Goal: Information Seeking & Learning: Find specific fact

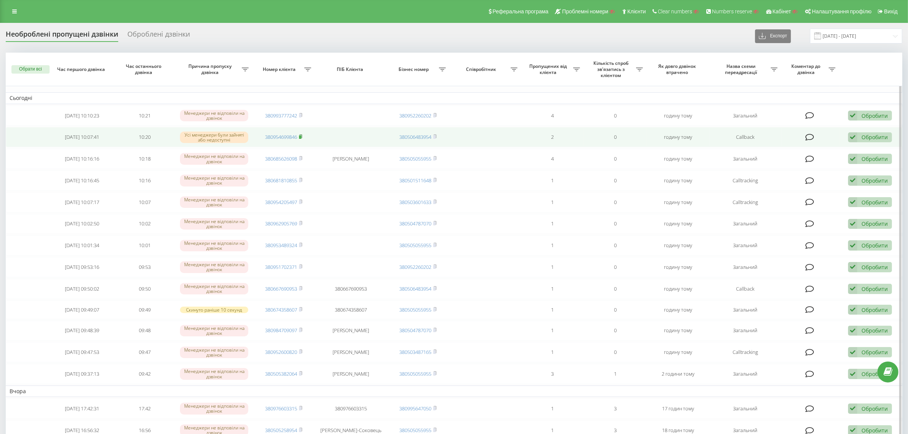
click at [301, 136] on rect at bounding box center [300, 136] width 2 height 3
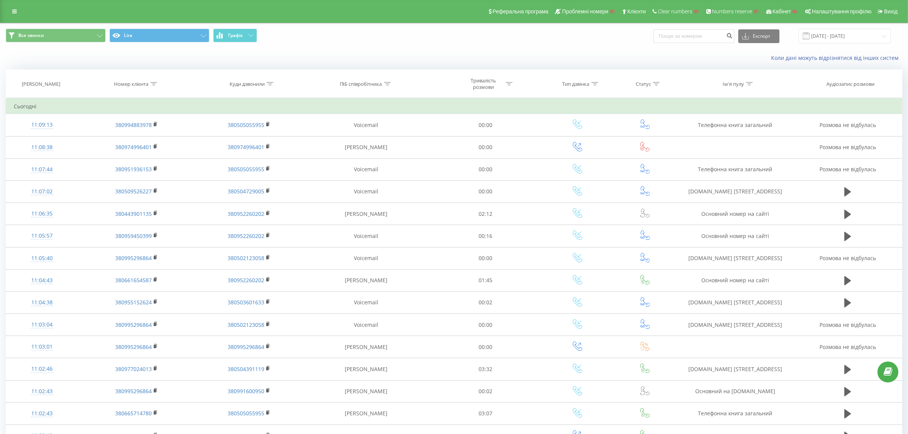
click at [152, 86] on div at bounding box center [153, 84] width 7 height 6
click at [153, 140] on input "text" at bounding box center [136, 138] width 67 height 13
paste input "9097"
type input "9097"
click at [149, 157] on span "OK" at bounding box center [152, 154] width 21 height 12
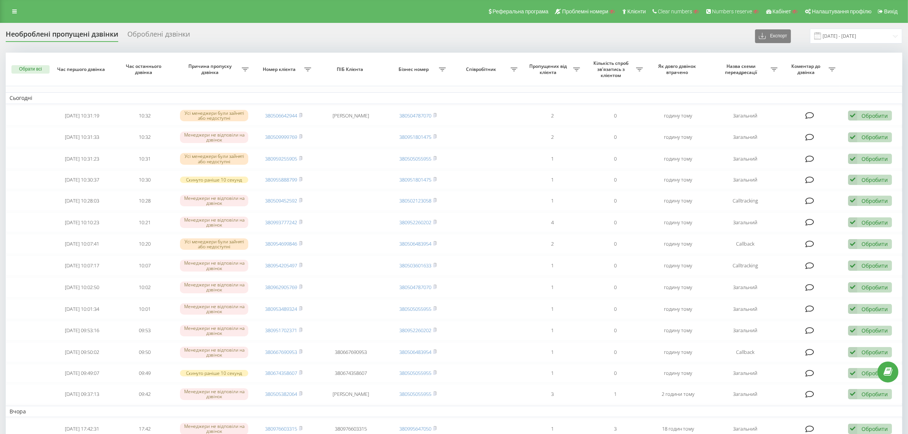
click at [172, 35] on div "Оброблені дзвінки" at bounding box center [158, 36] width 63 height 12
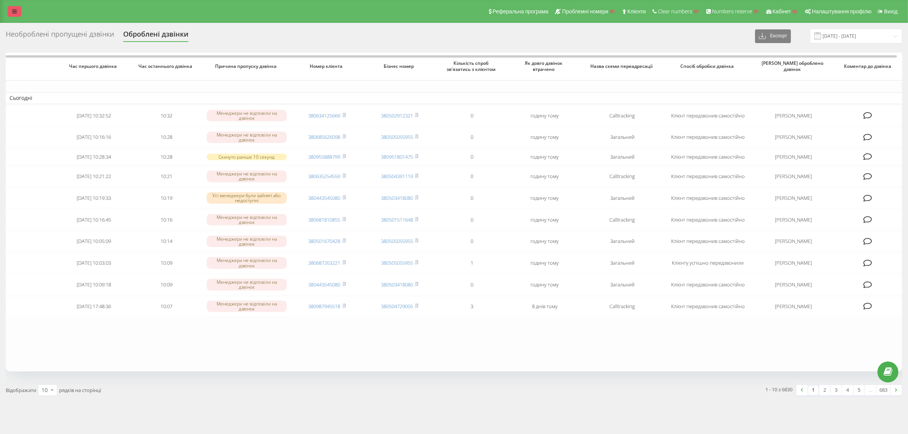
click at [16, 10] on icon at bounding box center [14, 11] width 5 height 5
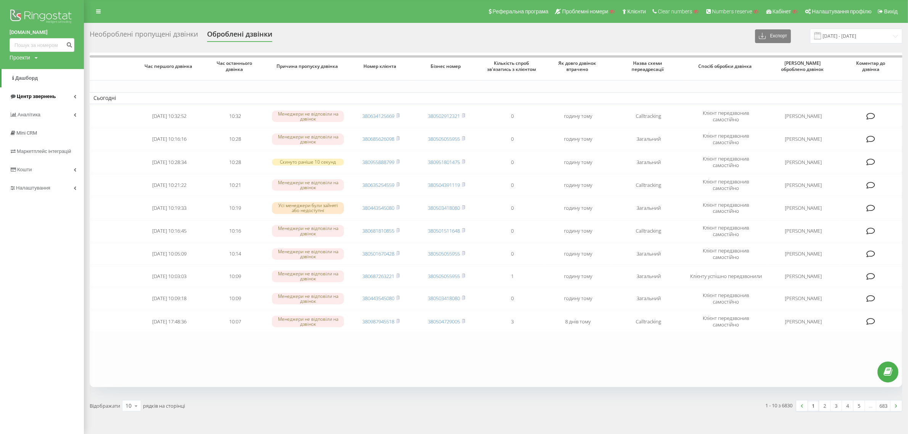
click at [34, 94] on span "Центр звернень" at bounding box center [36, 96] width 39 height 6
click at [128, 37] on div "Необроблені пропущені дзвінки" at bounding box center [144, 36] width 108 height 12
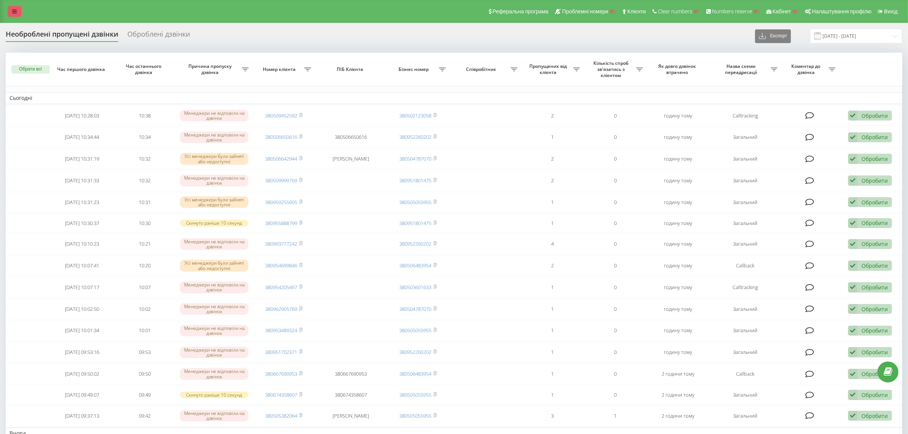
drag, startPoint x: 14, startPoint y: 8, endPoint x: 14, endPoint y: 14, distance: 6.5
click at [14, 8] on link at bounding box center [15, 11] width 14 height 11
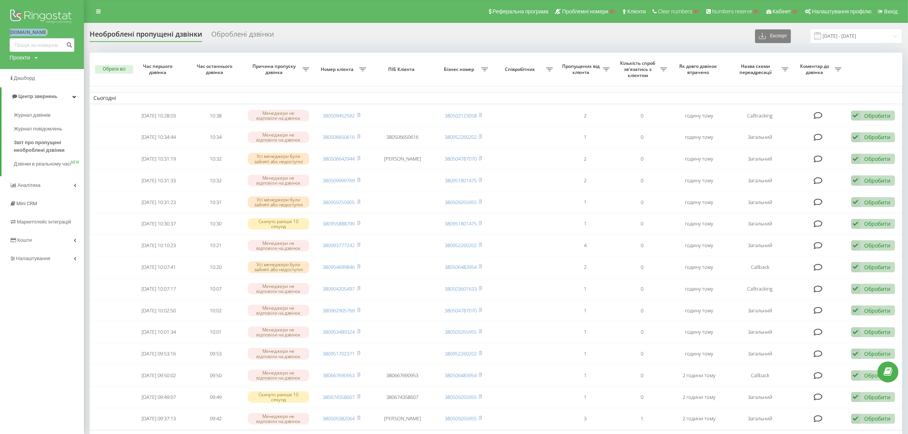
drag, startPoint x: 2, startPoint y: 32, endPoint x: 50, endPoint y: 32, distance: 47.7
click at [50, 32] on div "bazismed.com Проекти Пошук" at bounding box center [42, 34] width 84 height 69
copy link "bazismed.com"
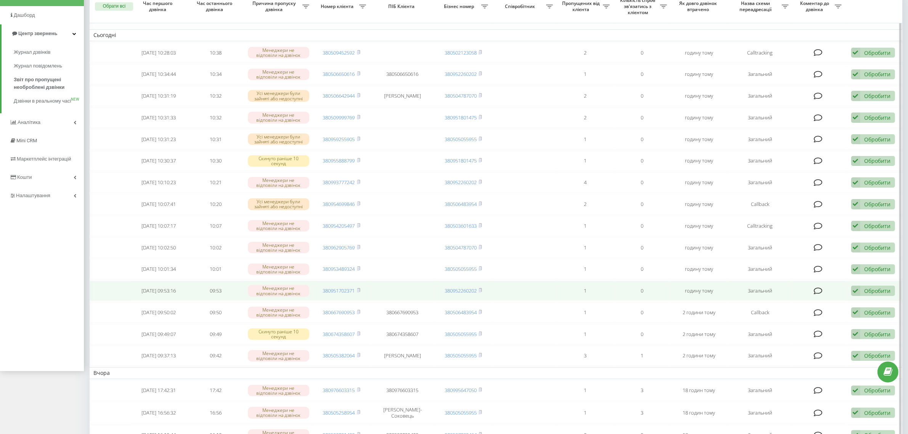
scroll to position [15, 0]
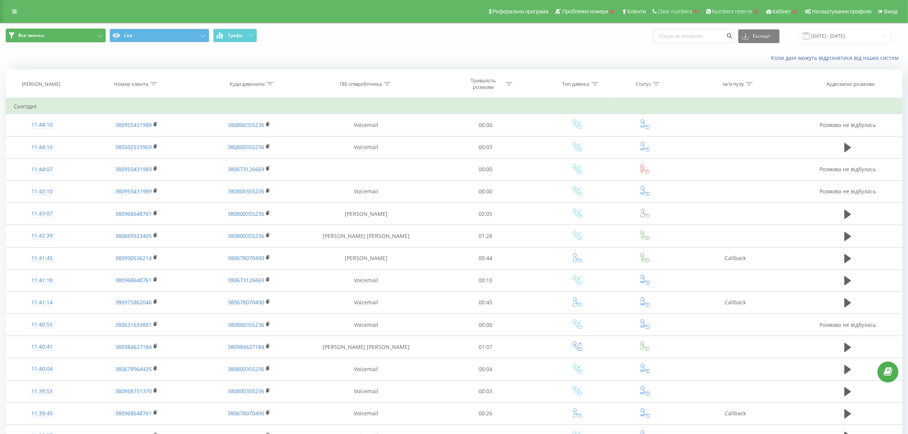
click at [56, 30] on button "Все звонки" at bounding box center [56, 36] width 100 height 14
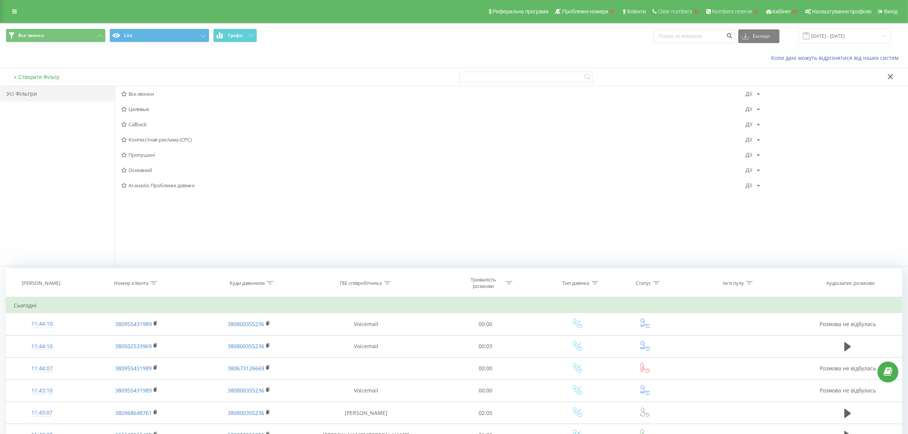
click at [189, 56] on div "Коли дані можуть відрізнятися вiд інших систем" at bounding box center [453, 58] width 907 height 18
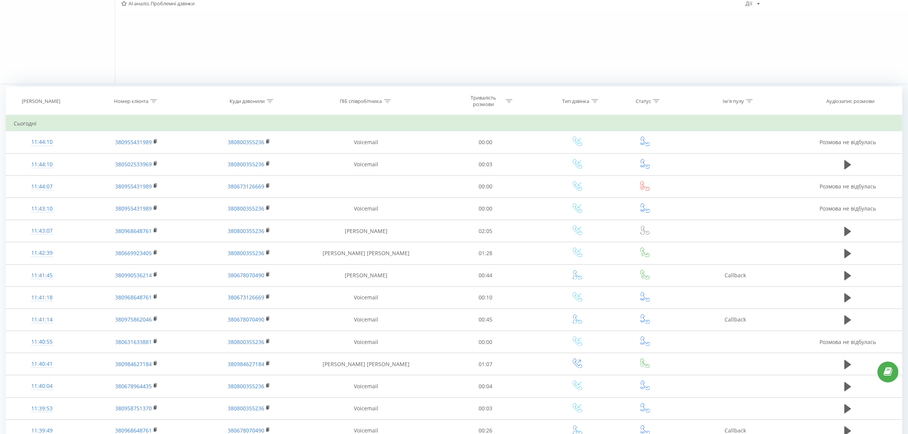
scroll to position [95, 0]
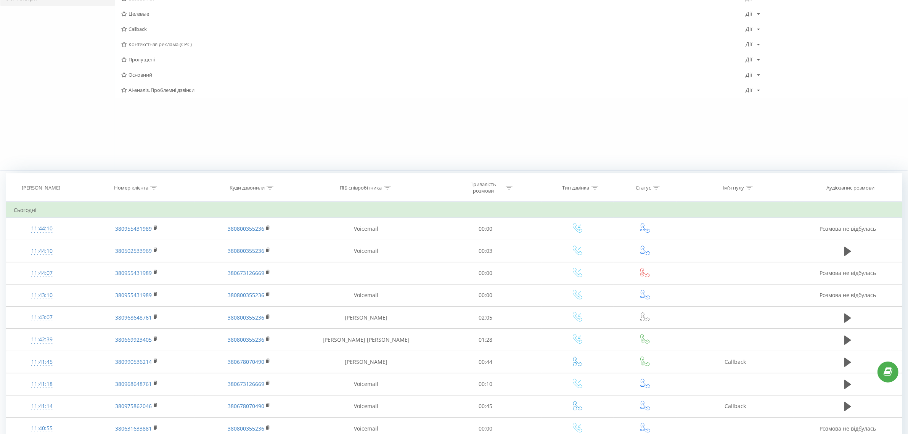
click at [156, 190] on div at bounding box center [153, 188] width 7 height 6
drag, startPoint x: 140, startPoint y: 243, endPoint x: 146, endPoint y: 249, distance: 8.1
click at [140, 243] on input "text" at bounding box center [136, 242] width 67 height 13
paste input "380505599055"
type input "380505599055"
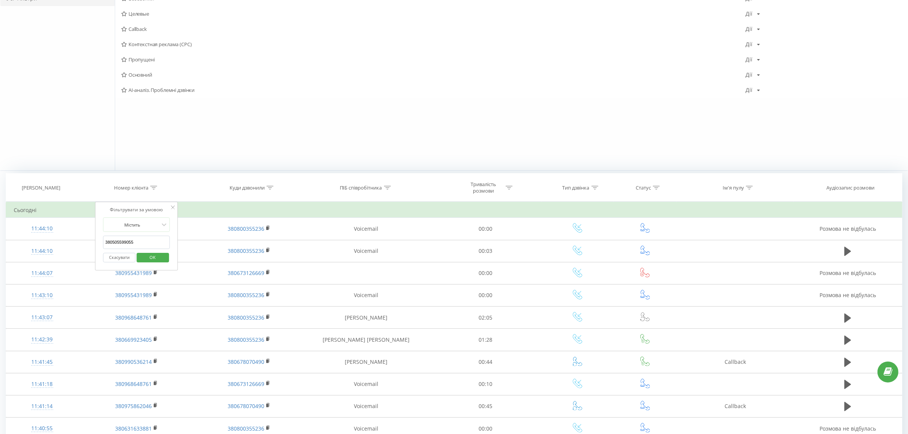
click at [148, 259] on span "OK" at bounding box center [152, 257] width 21 height 12
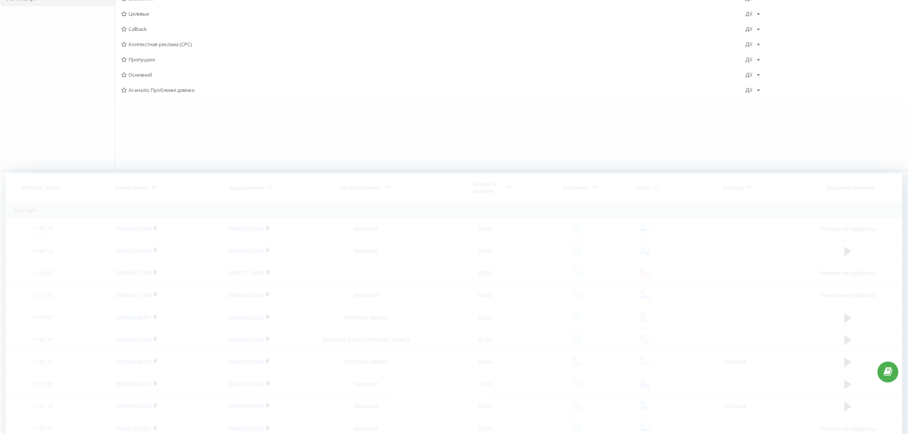
scroll to position [72, 0]
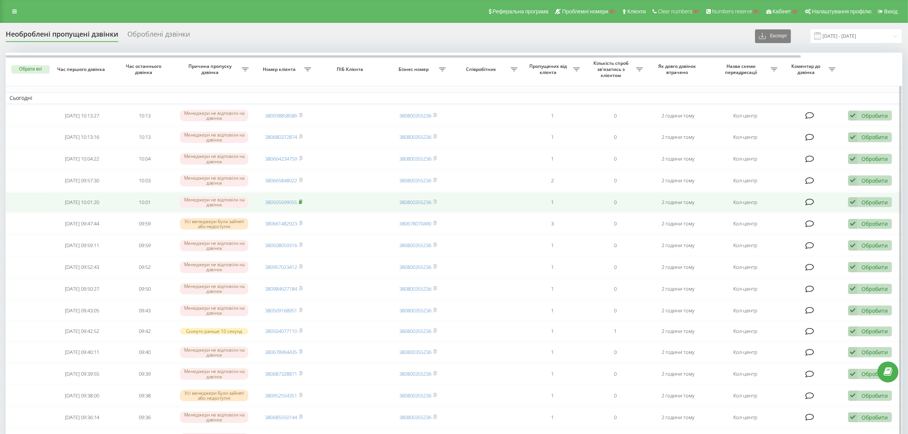
click at [301, 202] on rect at bounding box center [300, 202] width 2 height 3
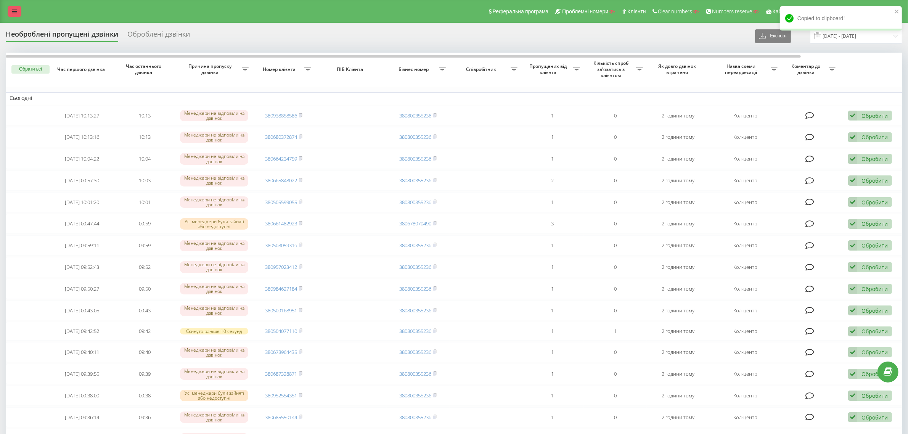
click at [18, 13] on link at bounding box center [15, 11] width 14 height 11
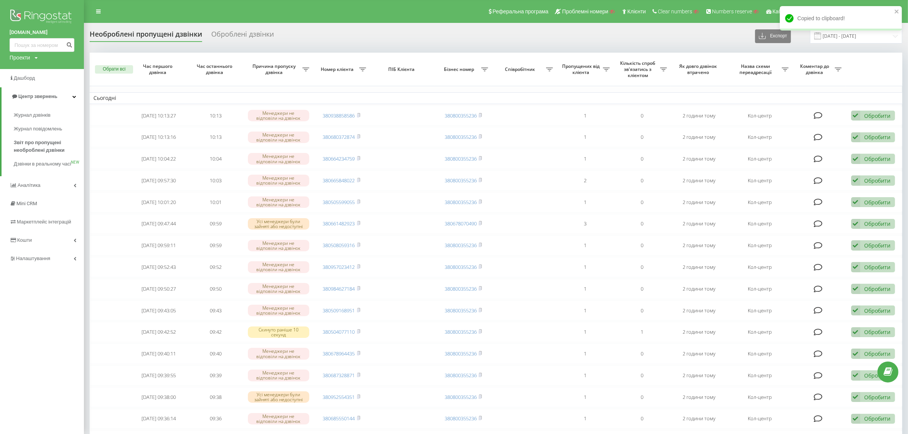
click at [29, 54] on div "Проекти" at bounding box center [20, 58] width 21 height 8
click at [32, 69] on input "text" at bounding box center [31, 69] width 38 height 11
paste input "[DOMAIN_NAME]"
type input "[DOMAIN_NAME]"
drag, startPoint x: 68, startPoint y: 71, endPoint x: 395, endPoint y: 2, distance: 334.6
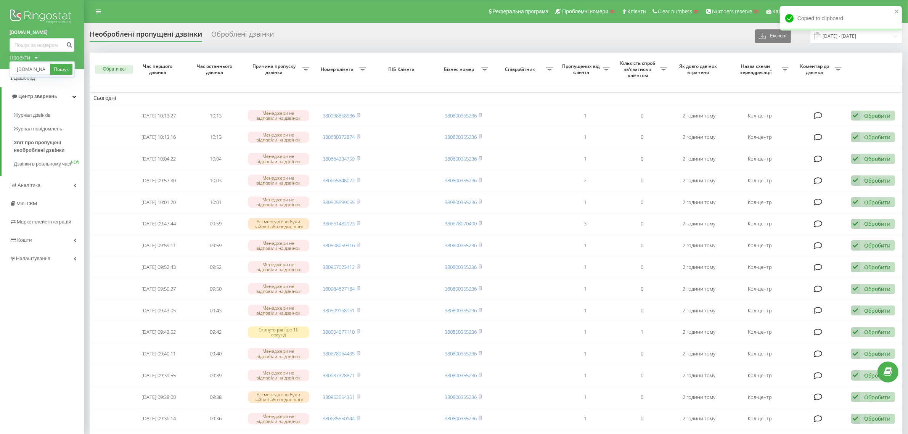
click at [68, 71] on link "Пошук" at bounding box center [61, 69] width 22 height 11
